Goal: Task Accomplishment & Management: Manage account settings

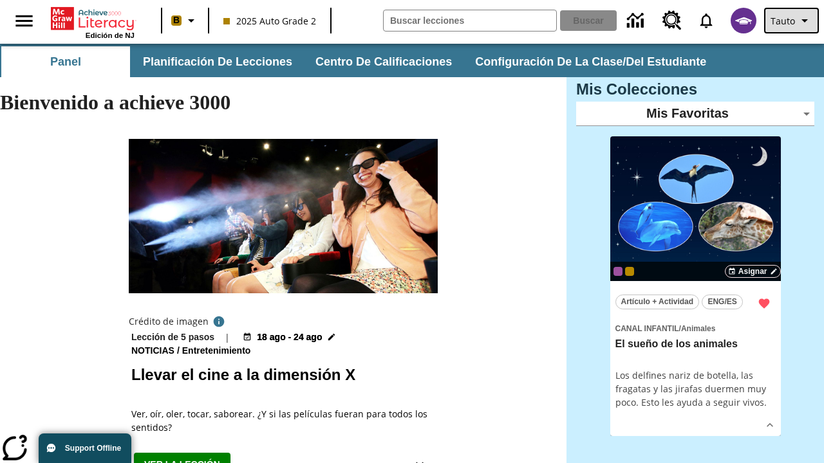
click at [792, 21] on span "Tauto" at bounding box center [782, 21] width 24 height 14
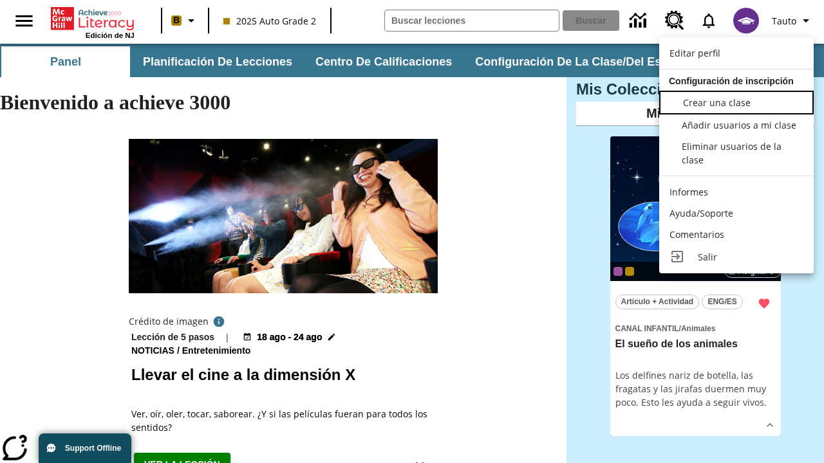
click at [736, 101] on span "Crear una clase" at bounding box center [717, 103] width 68 height 12
click at [736, 125] on span "Añadir usuarios a mi clase" at bounding box center [740, 124] width 115 height 12
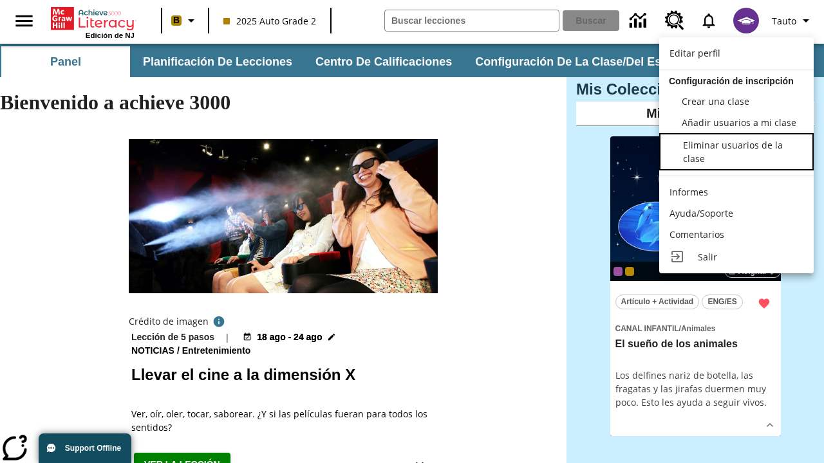
click at [736, 153] on div "Eliminar usuarios de la clase" at bounding box center [742, 151] width 119 height 27
